Goal: Register for event/course

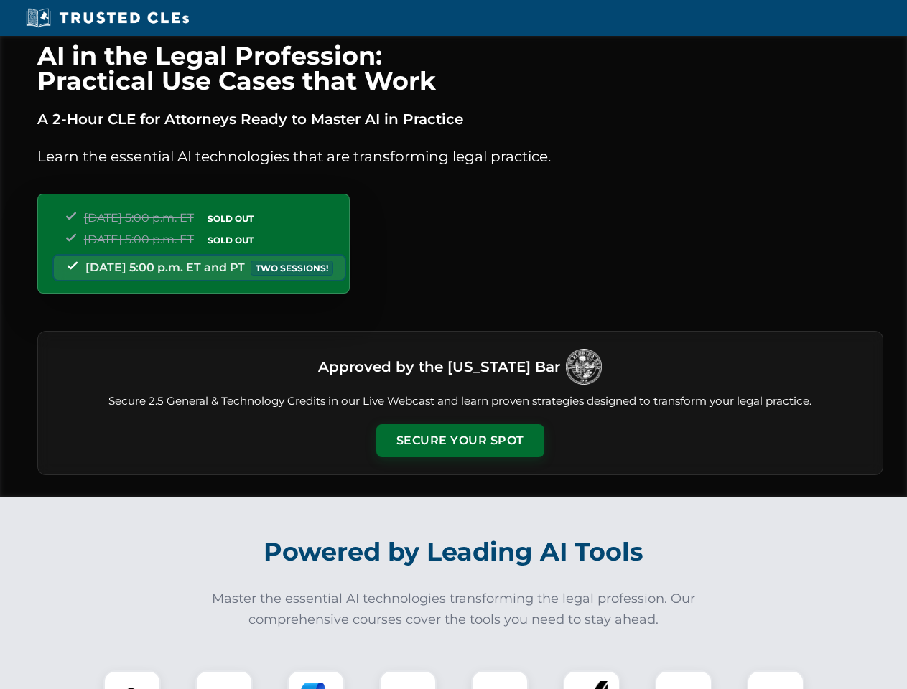
click at [459, 441] on button "Secure Your Spot" at bounding box center [460, 440] width 168 height 33
click at [132, 680] on img at bounding box center [132, 699] width 42 height 42
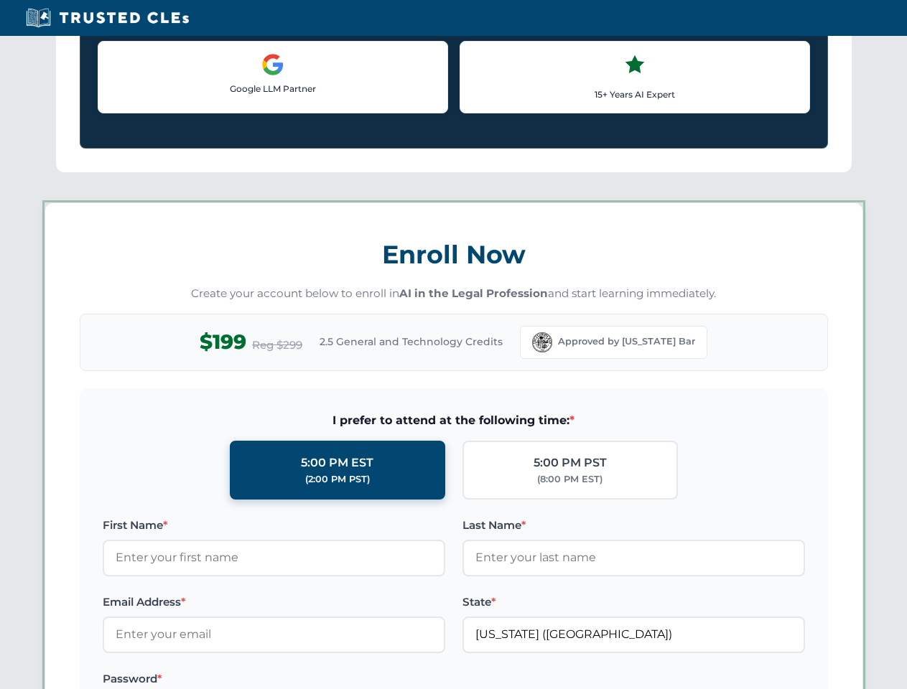
click at [316, 680] on label "Password *" at bounding box center [274, 678] width 342 height 17
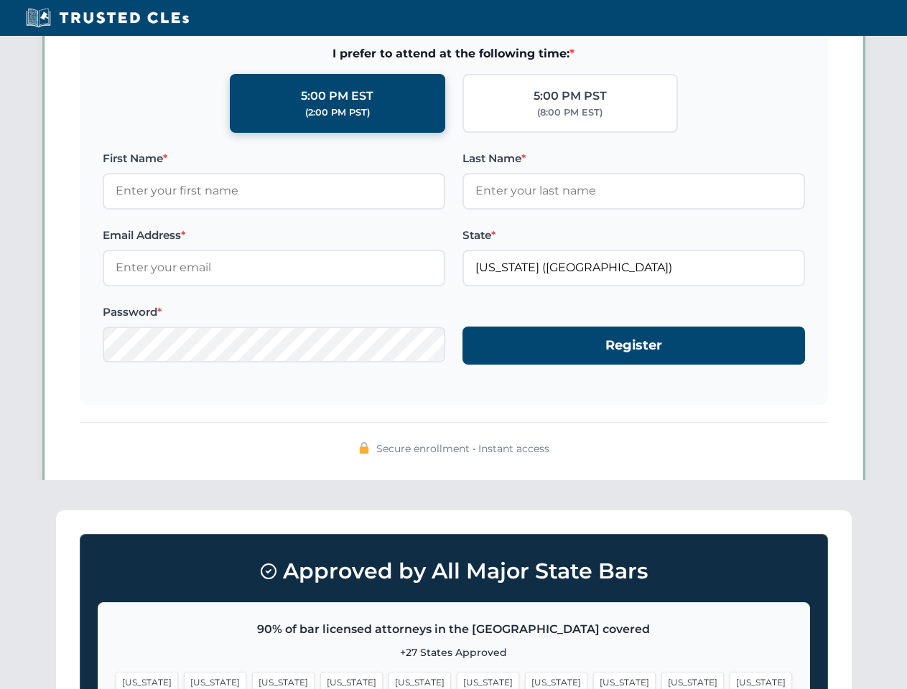
click at [661, 680] on span "[US_STATE]" at bounding box center [692, 682] width 62 height 21
